Goal: Information Seeking & Learning: Learn about a topic

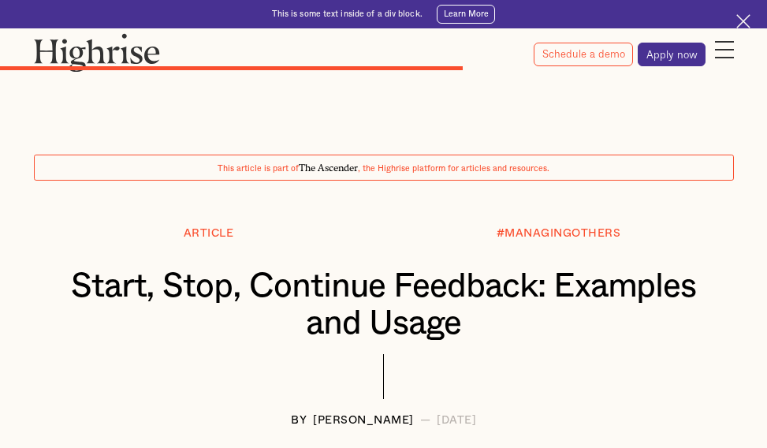
scroll to position [4400, 0]
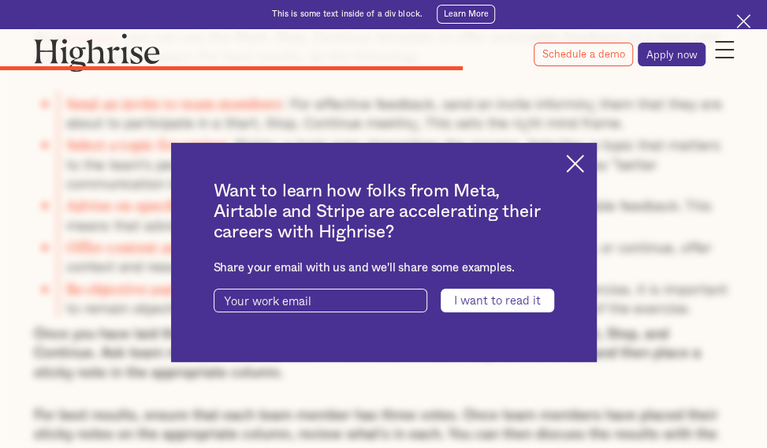
click at [584, 169] on img at bounding box center [575, 164] width 18 height 18
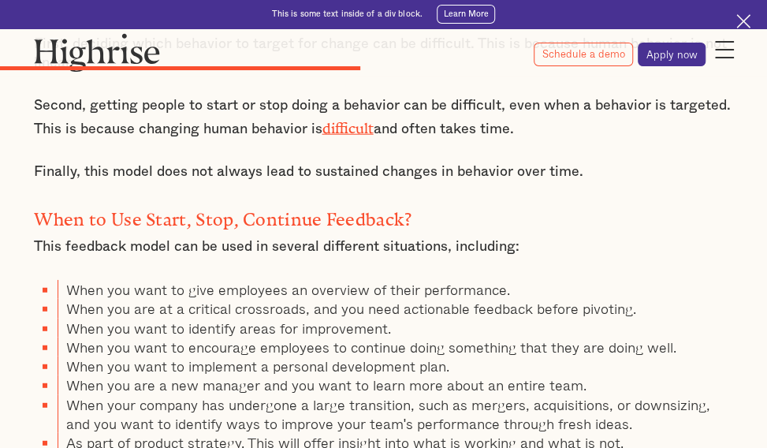
scroll to position [3780, 0]
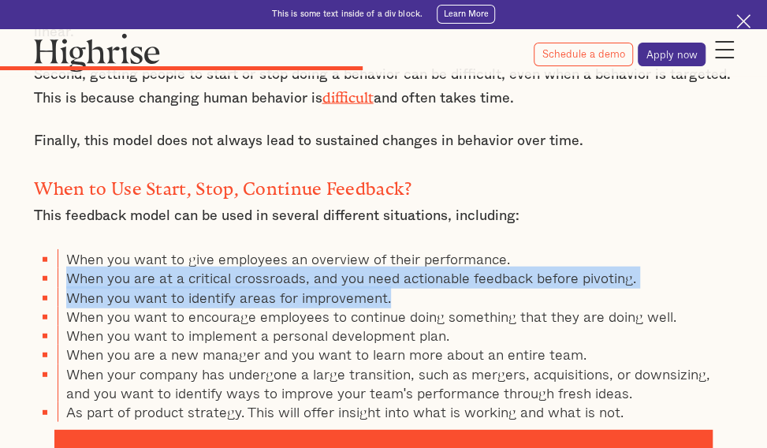
drag, startPoint x: 67, startPoint y: 222, endPoint x: 408, endPoint y: 248, distance: 342.5
click at [408, 249] on ul "When you want to give employees an overview of their performance. When you are …" at bounding box center [384, 335] width 700 height 173
copy ul "When you are at a critical crossroads, and you need actionable feedback before …"
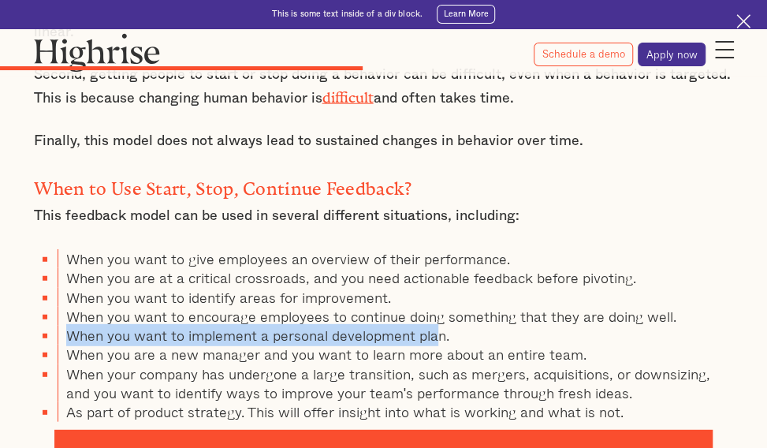
drag, startPoint x: 68, startPoint y: 275, endPoint x: 440, endPoint y: 276, distance: 372.2
click at [440, 326] on li "When you want to implement a personal development plan." at bounding box center [396, 335] width 677 height 19
click at [434, 326] on li "When you want to implement a personal development plan." at bounding box center [396, 335] width 677 height 19
click at [103, 326] on li "When you want to implement a personal development plan." at bounding box center [396, 335] width 677 height 19
drag, startPoint x: 69, startPoint y: 277, endPoint x: 446, endPoint y: 276, distance: 377.7
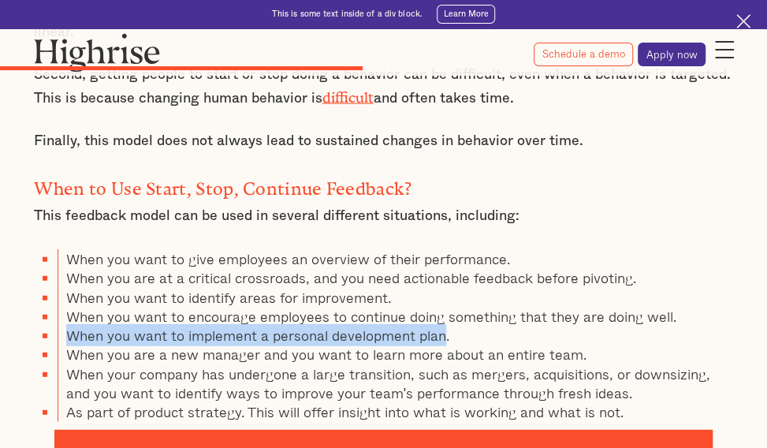
click at [446, 326] on li "When you want to implement a personal development plan." at bounding box center [396, 335] width 677 height 19
copy li "When you want to implement a personal development plan"
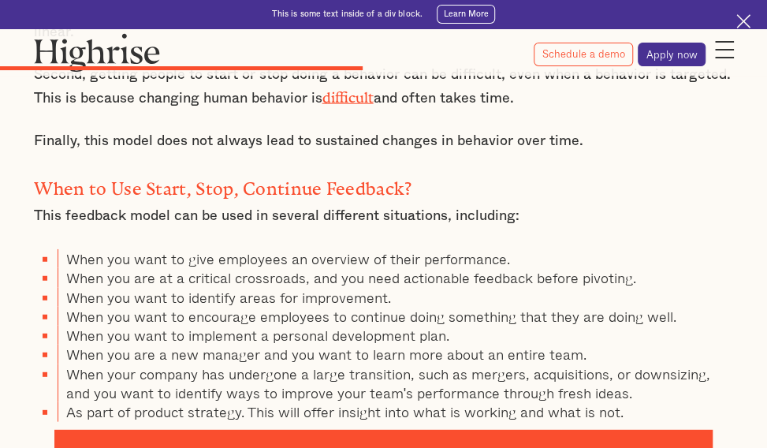
click at [353, 364] on li "When your company has undergone a large transition, such as mergers, acquisitio…" at bounding box center [396, 383] width 677 height 39
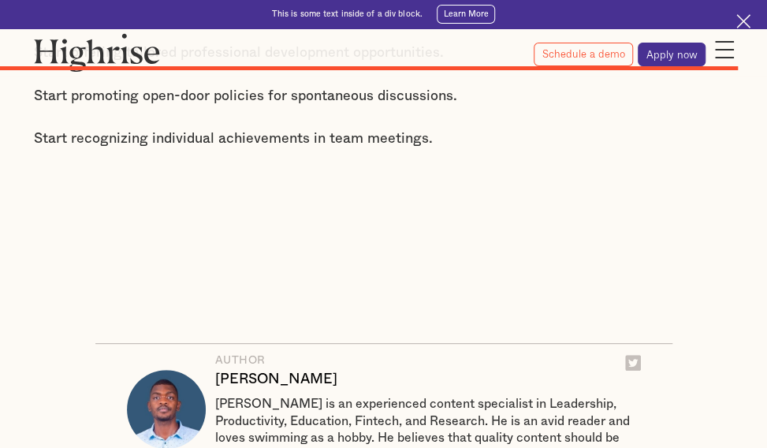
scroll to position [6832, 0]
